Goal: Navigation & Orientation: Understand site structure

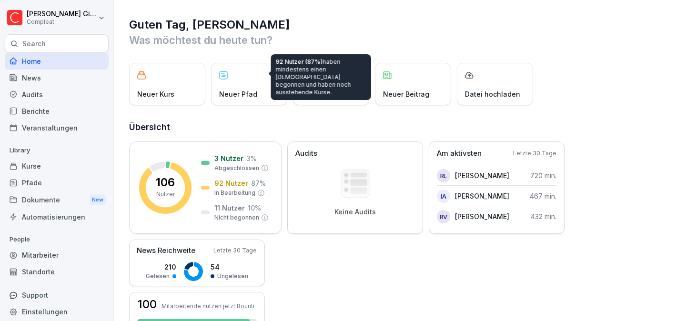
scroll to position [120, 0]
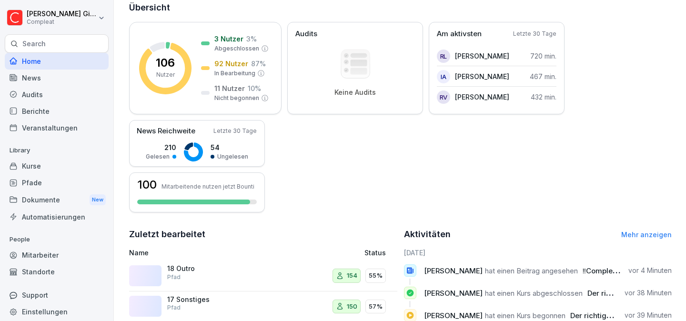
click at [305, 138] on div "106 Nutzer 3 Nutzer 3 % Abgeschlossen 92 Nutzer 87 % In Bearbeitung 11 Nutzer 1…" at bounding box center [400, 117] width 543 height 191
click at [24, 60] on div "Home" at bounding box center [57, 61] width 104 height 17
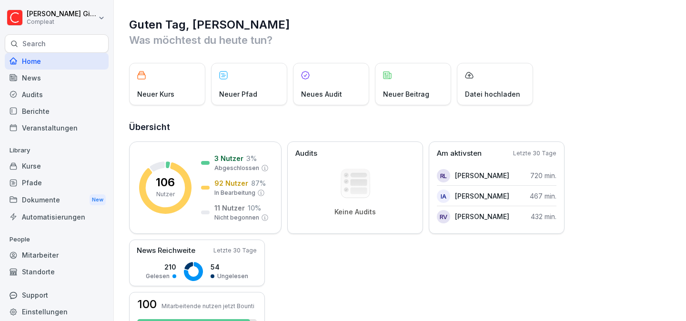
click at [83, 54] on div "Home" at bounding box center [57, 61] width 104 height 17
click at [47, 91] on div "Audits" at bounding box center [57, 94] width 104 height 17
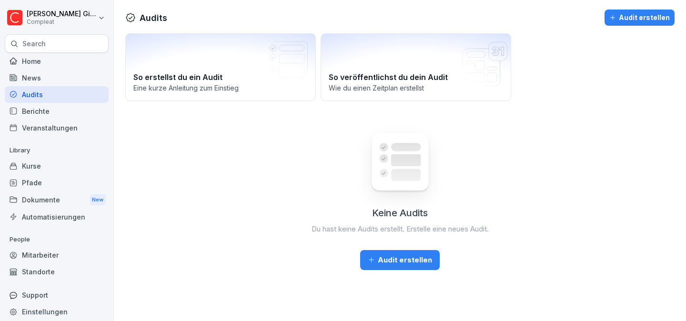
click at [56, 72] on div "News" at bounding box center [57, 78] width 104 height 17
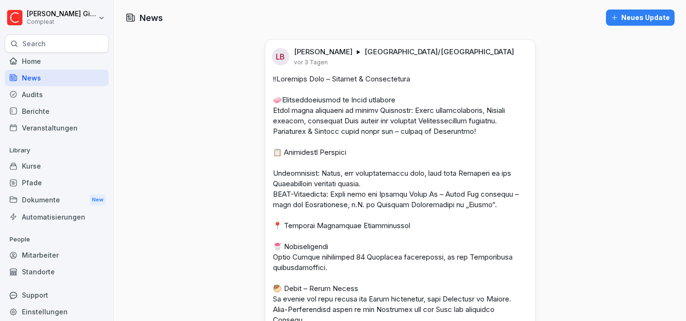
click at [63, 62] on div "Home" at bounding box center [57, 61] width 104 height 17
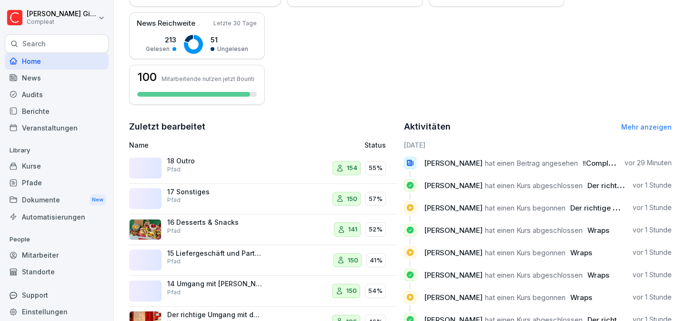
scroll to position [261, 0]
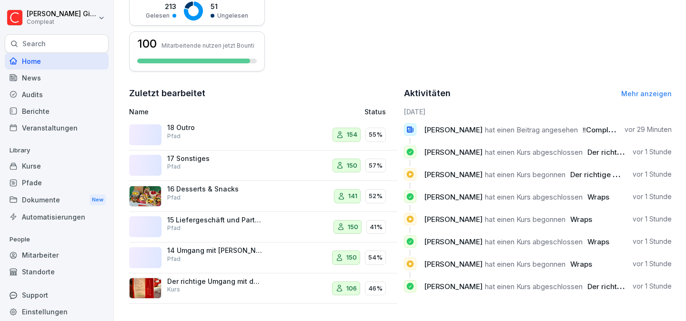
click at [664, 96] on link "Mehr anzeigen" at bounding box center [647, 94] width 51 height 8
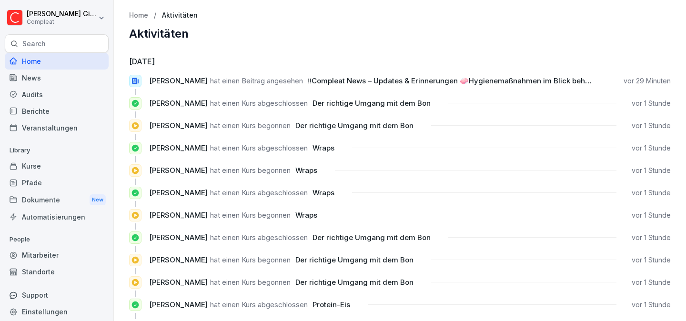
click at [72, 64] on div "Home" at bounding box center [57, 61] width 104 height 17
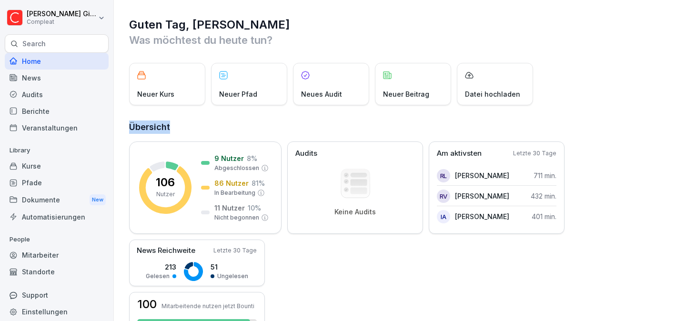
drag, startPoint x: 175, startPoint y: 126, endPoint x: 123, endPoint y: 127, distance: 52.0
click at [123, 127] on div "Guten Tag, Kevin Was möchtest du heute tun? Neuer Kurs Neuer Pfad Neues Audit N…" at bounding box center [400, 291] width 573 height 582
drag, startPoint x: 169, startPoint y: 124, endPoint x: 124, endPoint y: 128, distance: 45.0
click at [124, 128] on div "Guten Tag, Kevin Was möchtest du heute tun? Neuer Kurs Neuer Pfad Neues Audit N…" at bounding box center [400, 291] width 573 height 582
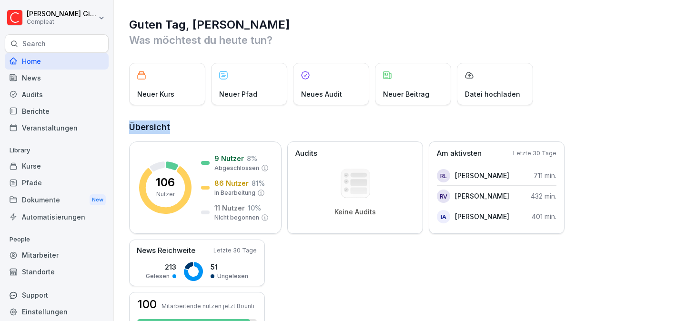
click at [124, 128] on div "Guten Tag, Kevin Was möchtest du heute tun? Neuer Kurs Neuer Pfad Neues Audit N…" at bounding box center [400, 291] width 573 height 582
drag, startPoint x: 185, startPoint y: 131, endPoint x: 128, endPoint y: 128, distance: 57.8
click at [128, 128] on div "Guten Tag, Kevin Was möchtest du heute tun? Neuer Kurs Neuer Pfad Neues Audit N…" at bounding box center [400, 291] width 573 height 582
drag, startPoint x: 172, startPoint y: 125, endPoint x: 128, endPoint y: 127, distance: 43.9
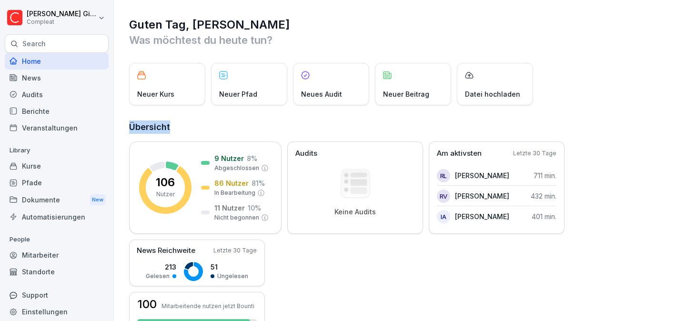
click at [128, 127] on div "Guten Tag, Kevin Was möchtest du heute tun? Neuer Kurs Neuer Pfad Neues Audit N…" at bounding box center [400, 291] width 573 height 582
